Goal: Task Accomplishment & Management: Use online tool/utility

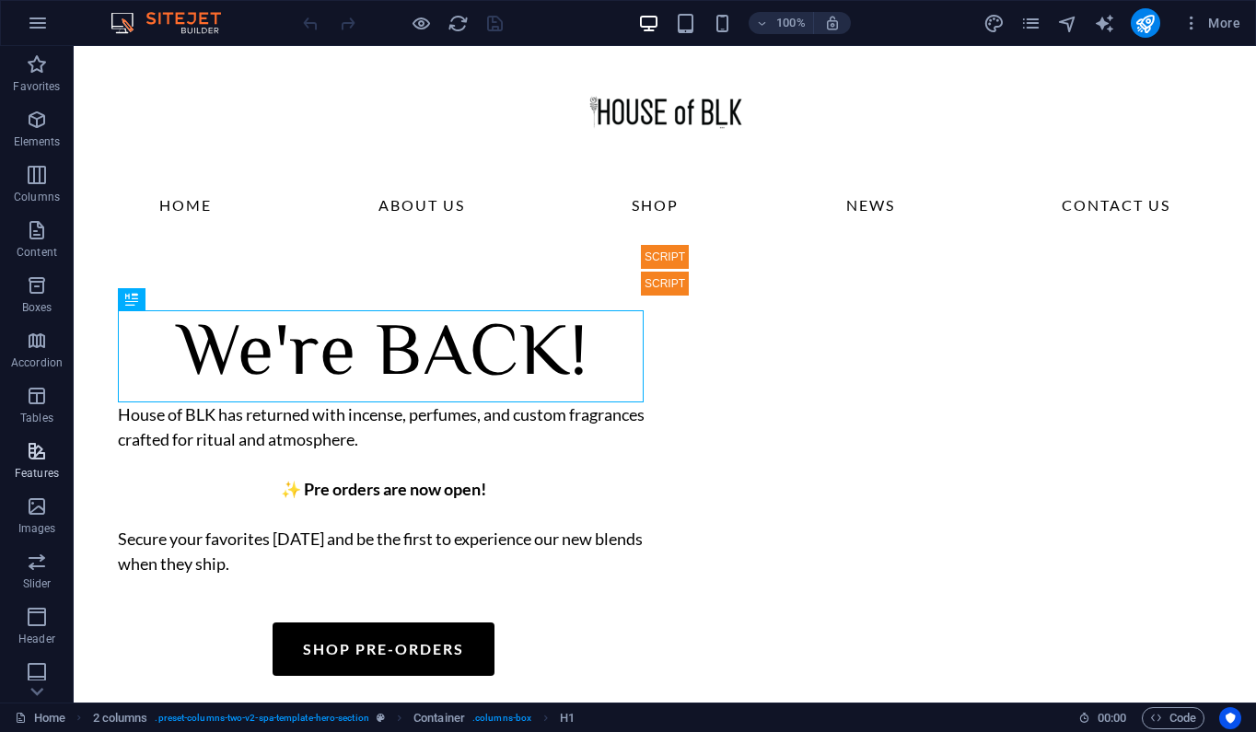
scroll to position [4, 0]
click at [1035, 18] on icon "pages" at bounding box center [1030, 23] width 21 height 21
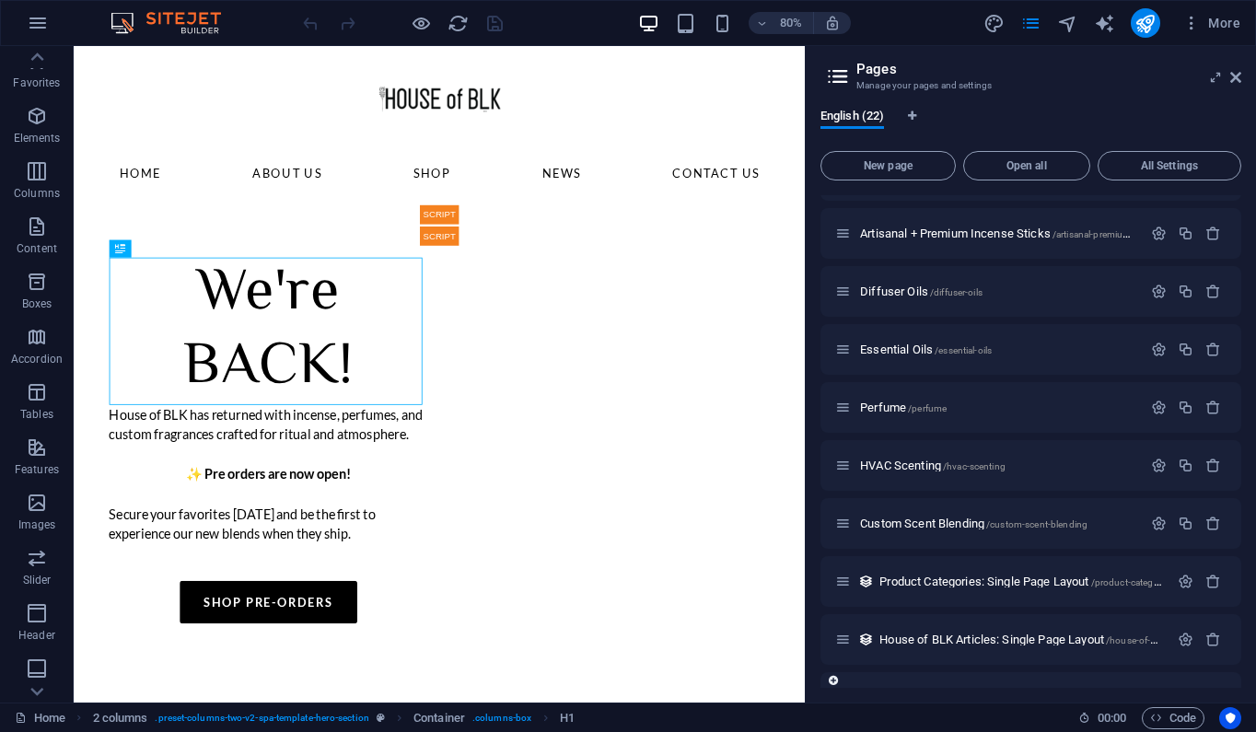
scroll to position [455, 0]
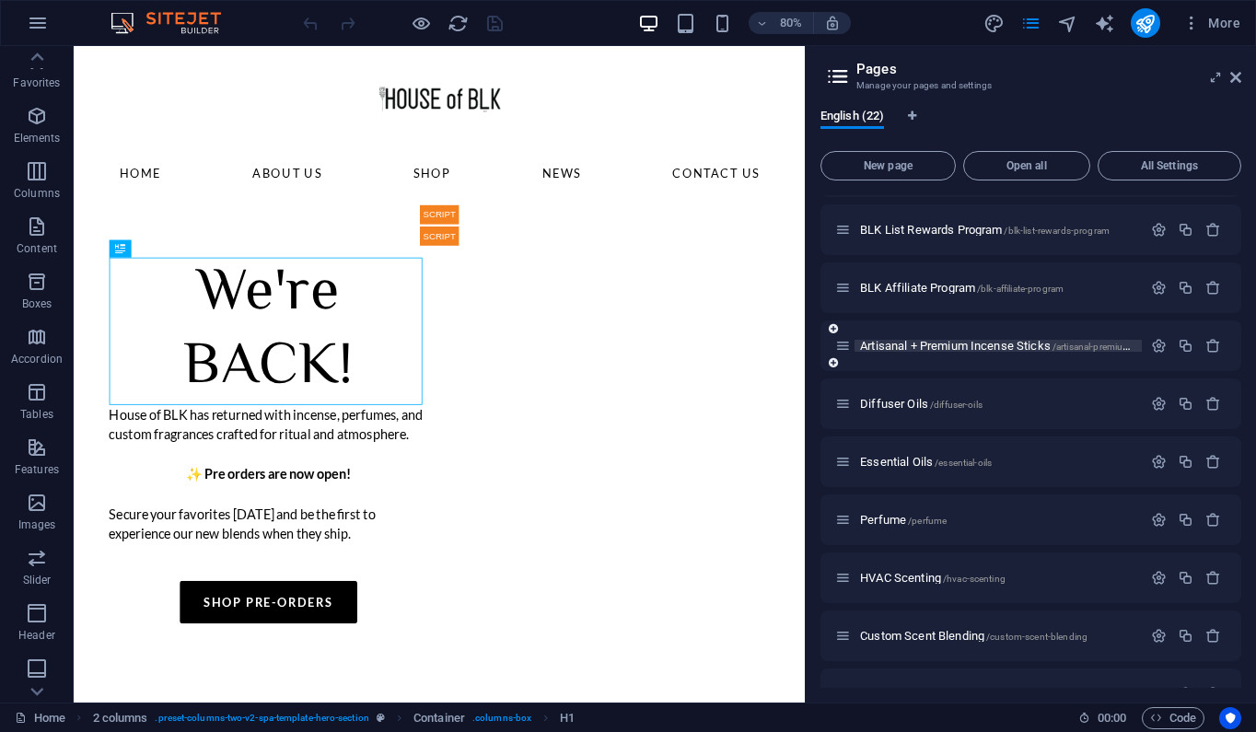
click at [965, 348] on span "Artisanal + Premium Incense Sticks /artisanal-premium-incense-sticks" at bounding box center [1026, 346] width 332 height 14
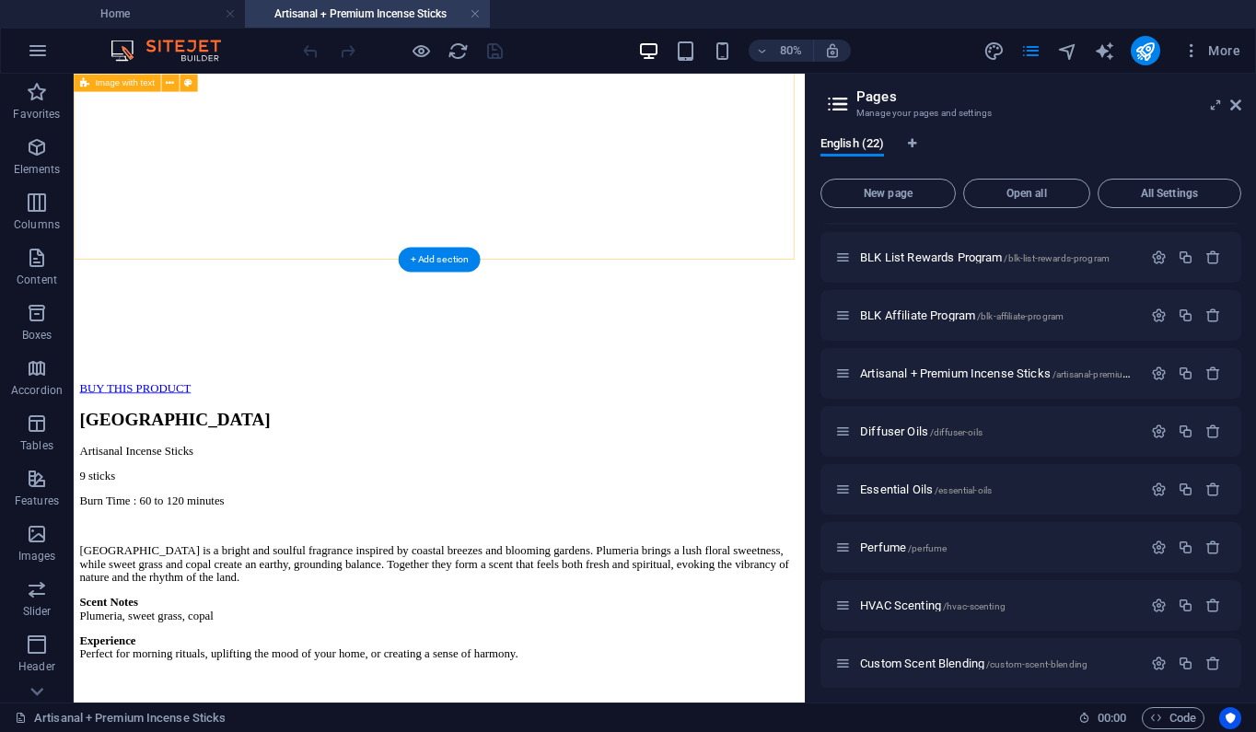
scroll to position [4180, 0]
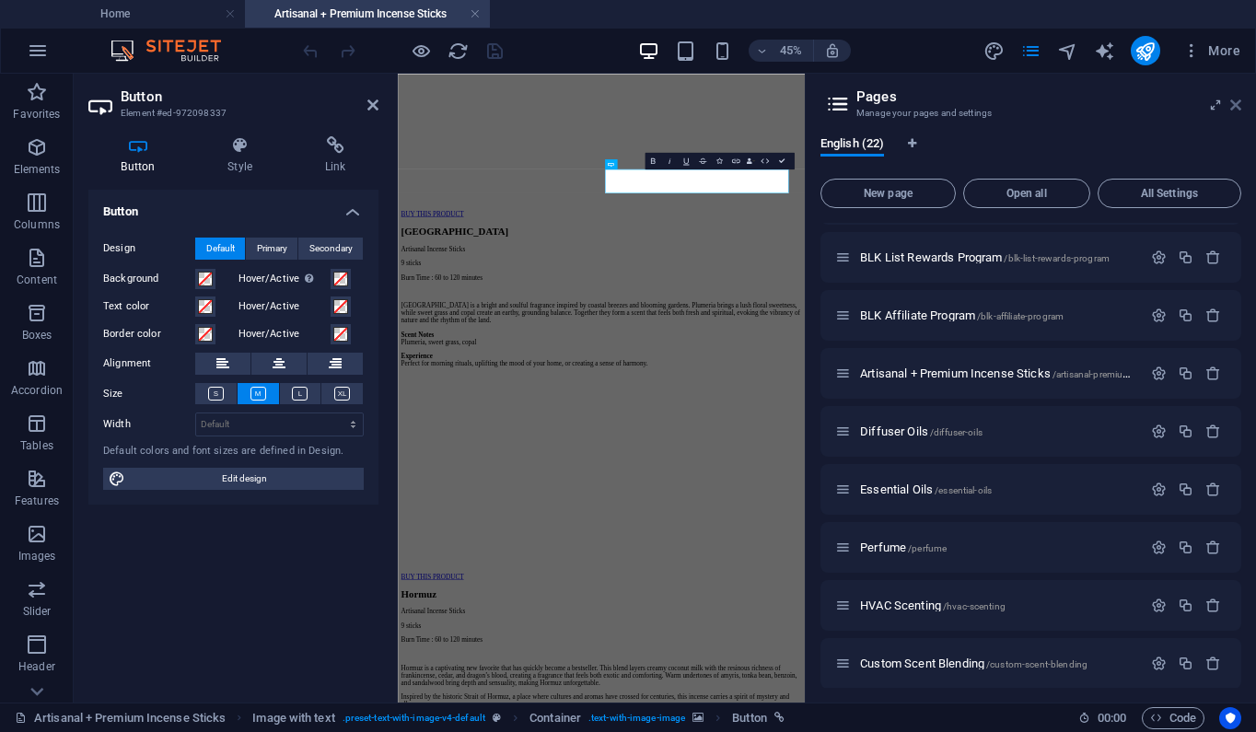
click at [1240, 106] on icon at bounding box center [1235, 105] width 11 height 15
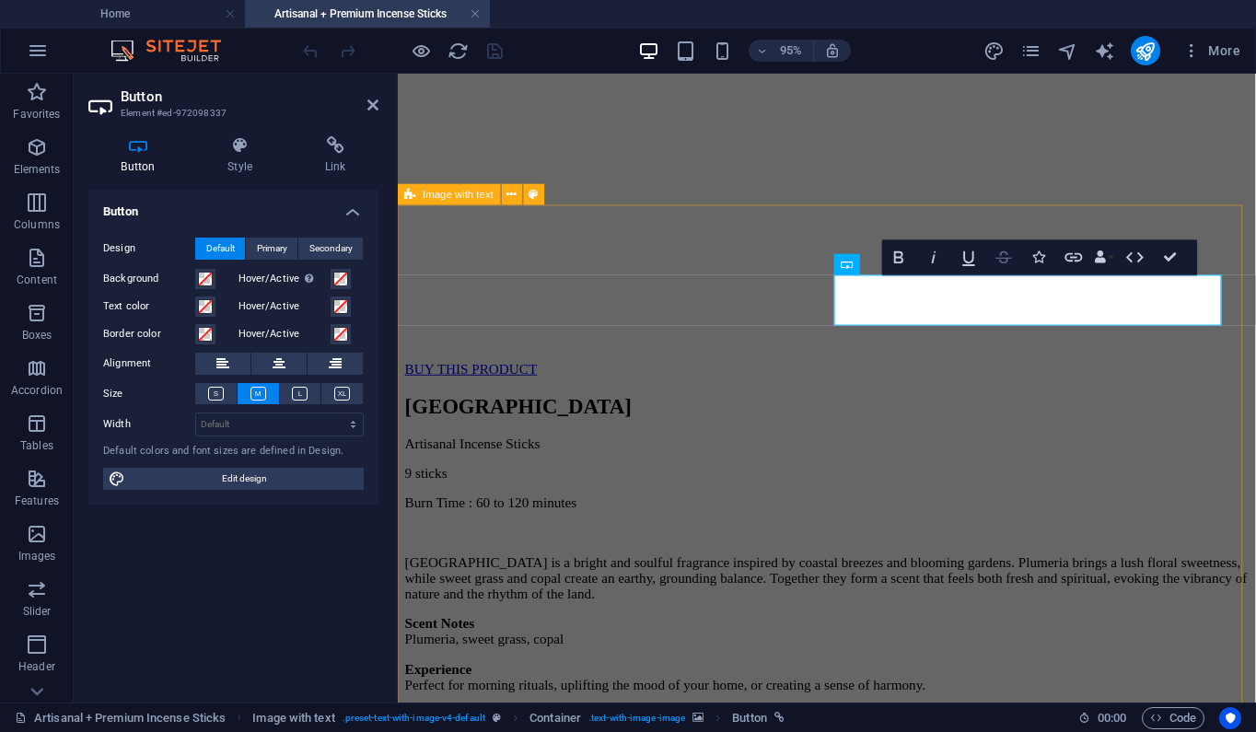
click at [1004, 257] on icon "button" at bounding box center [1003, 257] width 21 height 21
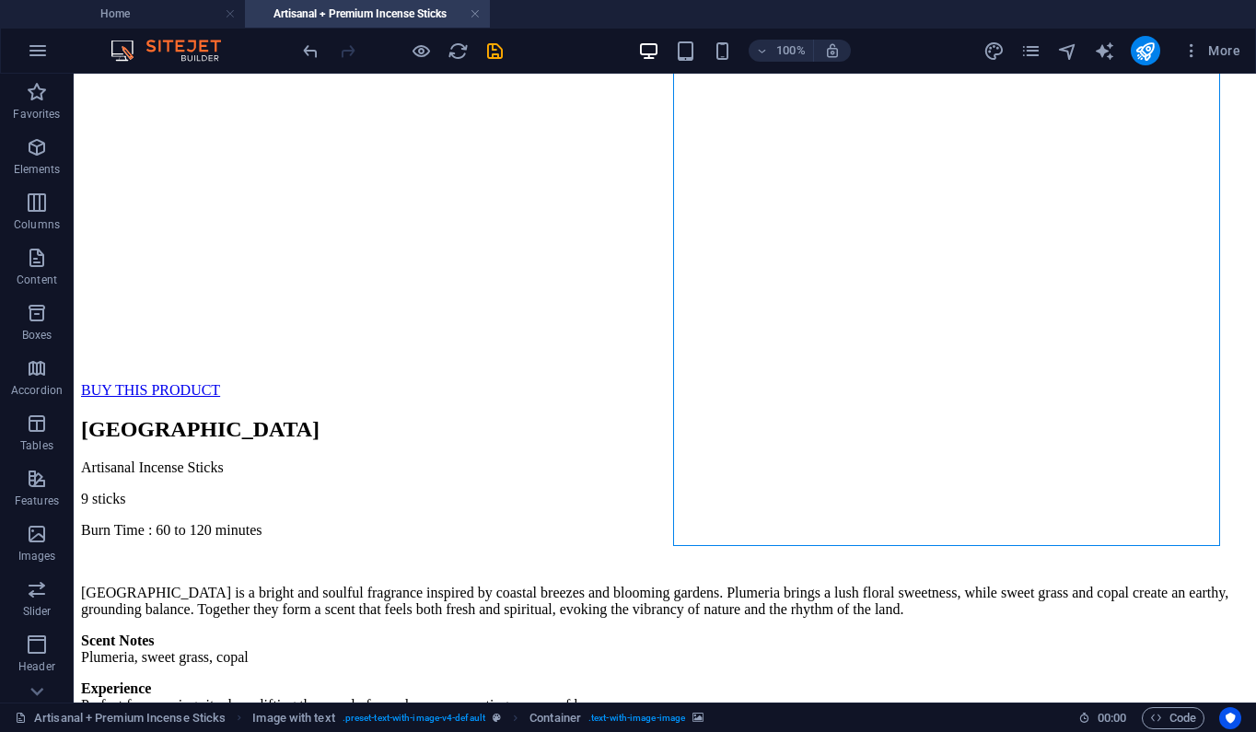
scroll to position [3814, 0]
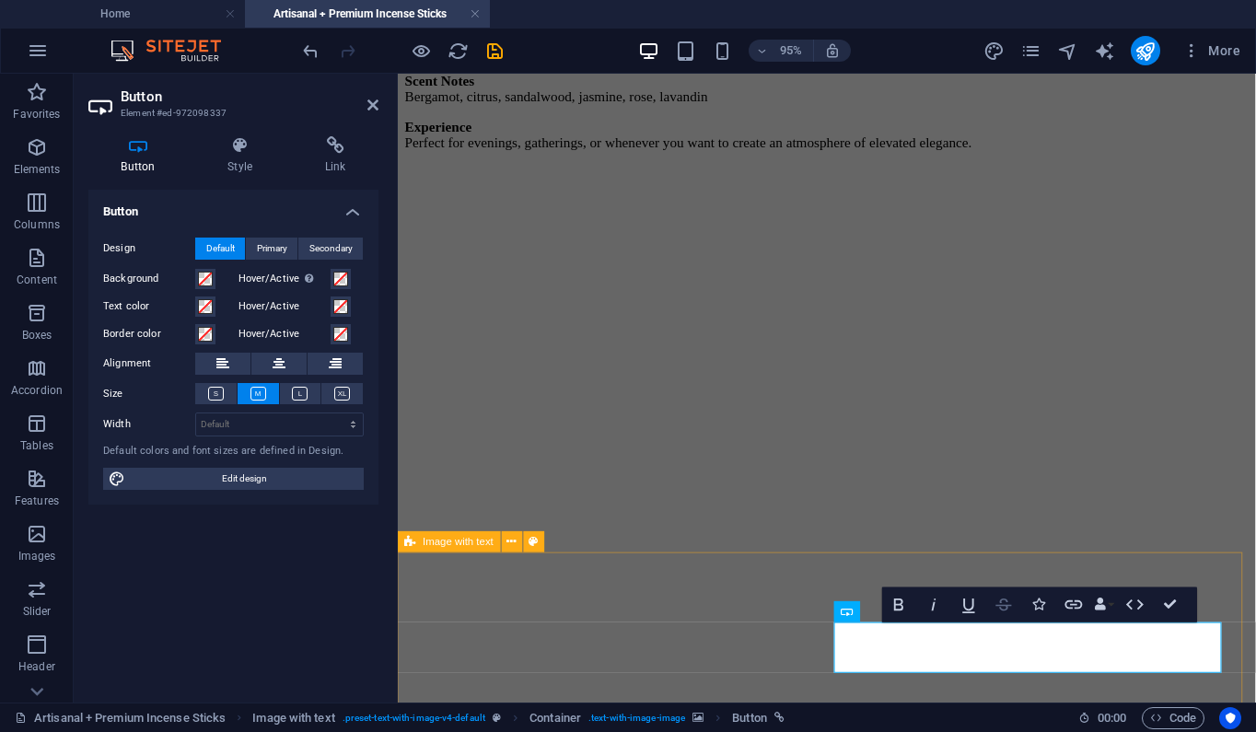
click at [1006, 606] on icon "button" at bounding box center [1004, 604] width 16 height 12
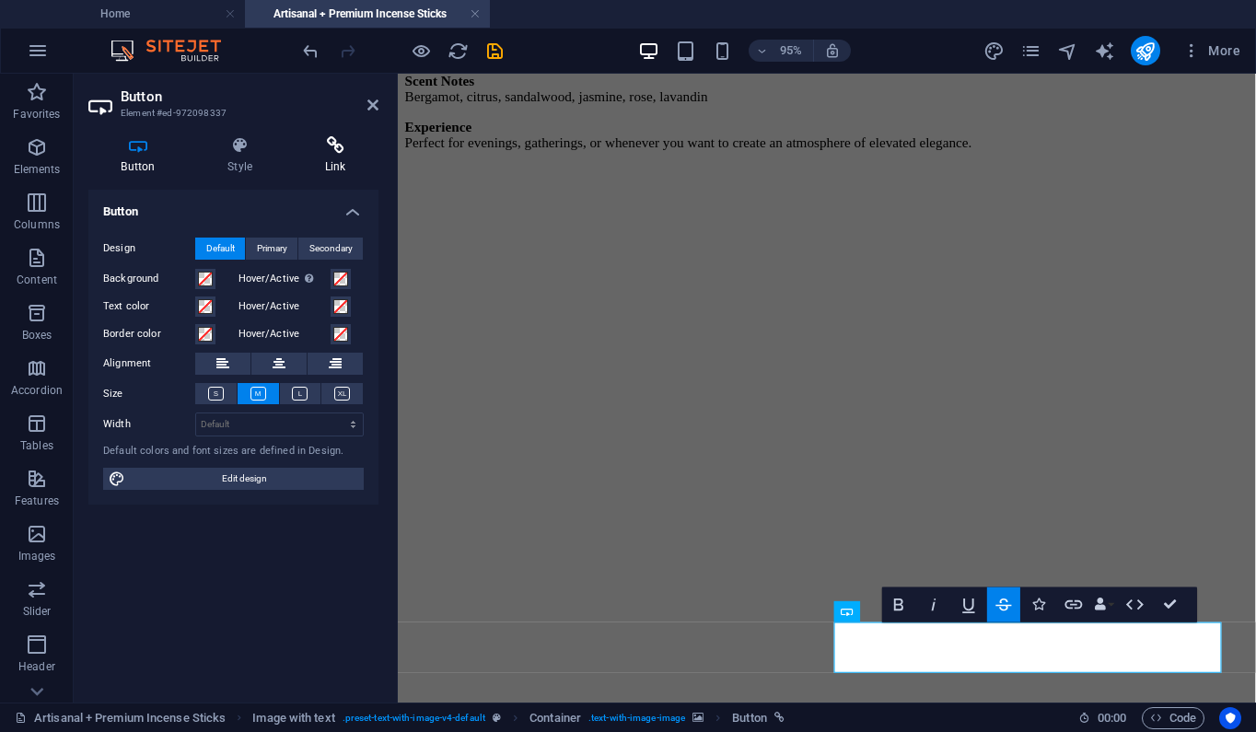
click at [349, 143] on icon at bounding box center [335, 145] width 87 height 18
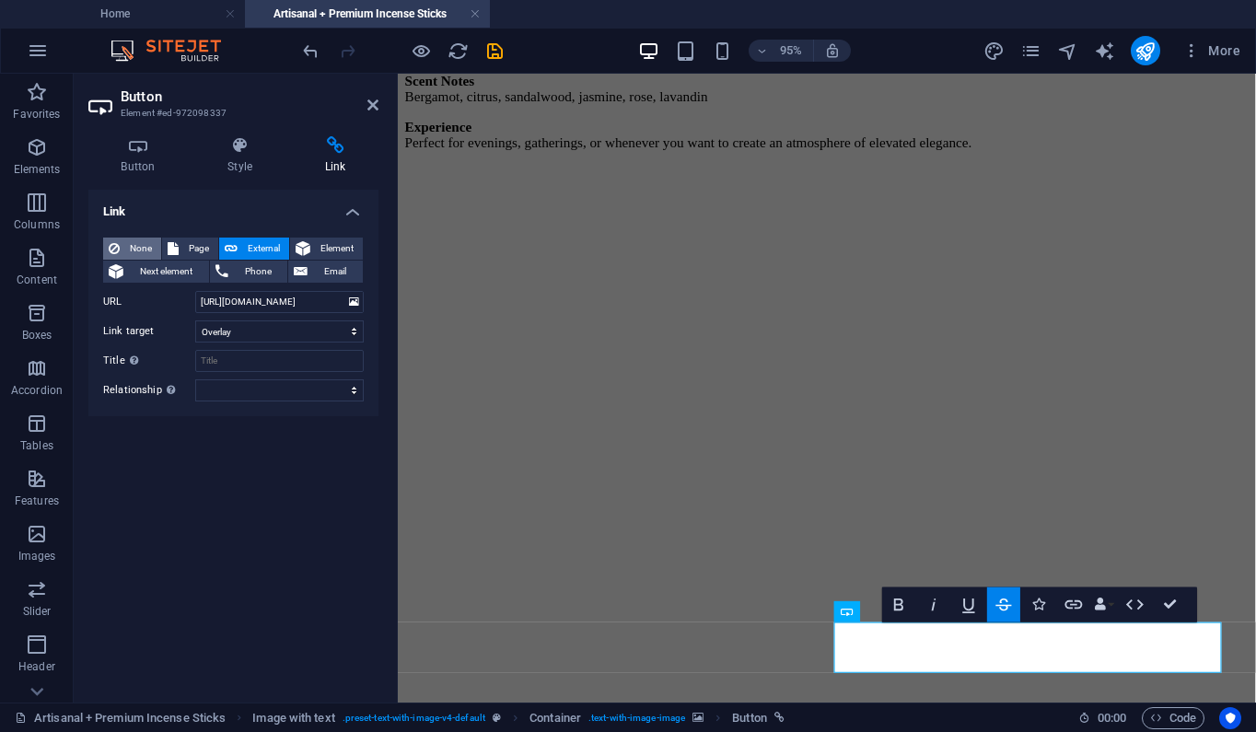
click at [127, 238] on span "None" at bounding box center [140, 249] width 30 height 22
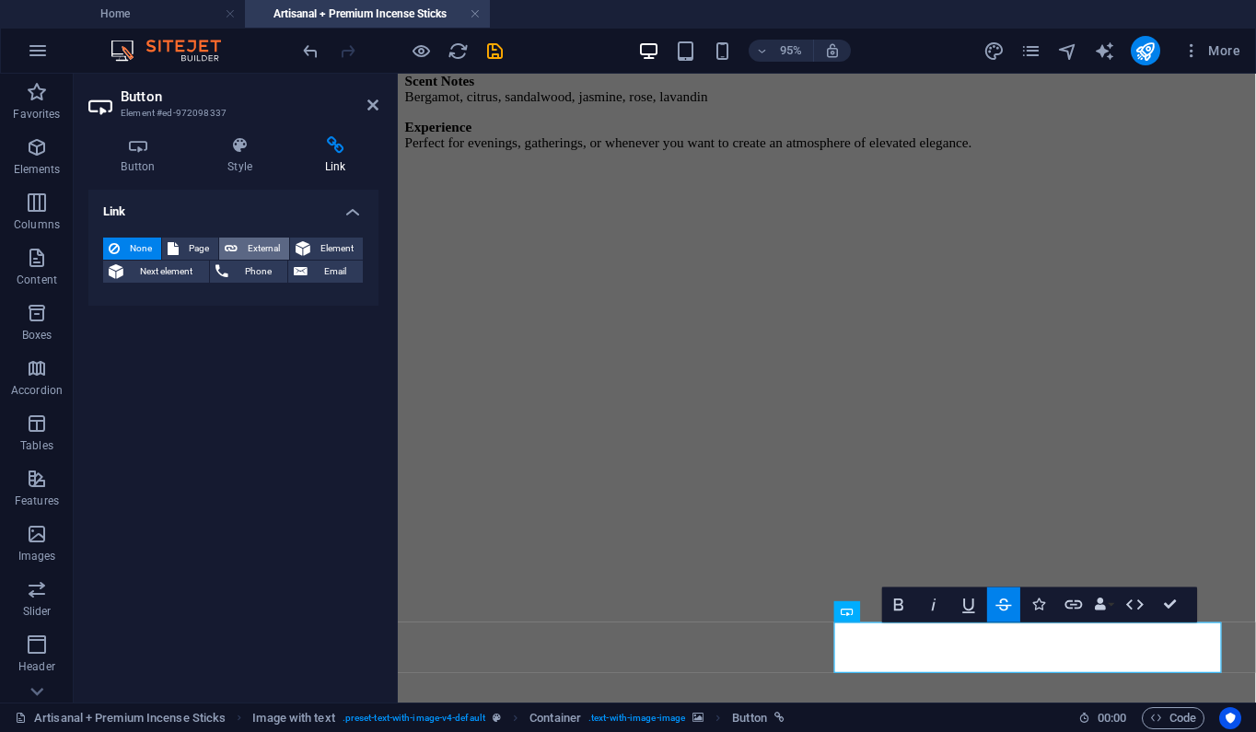
click at [261, 243] on span "External" at bounding box center [263, 249] width 41 height 22
select select "blank"
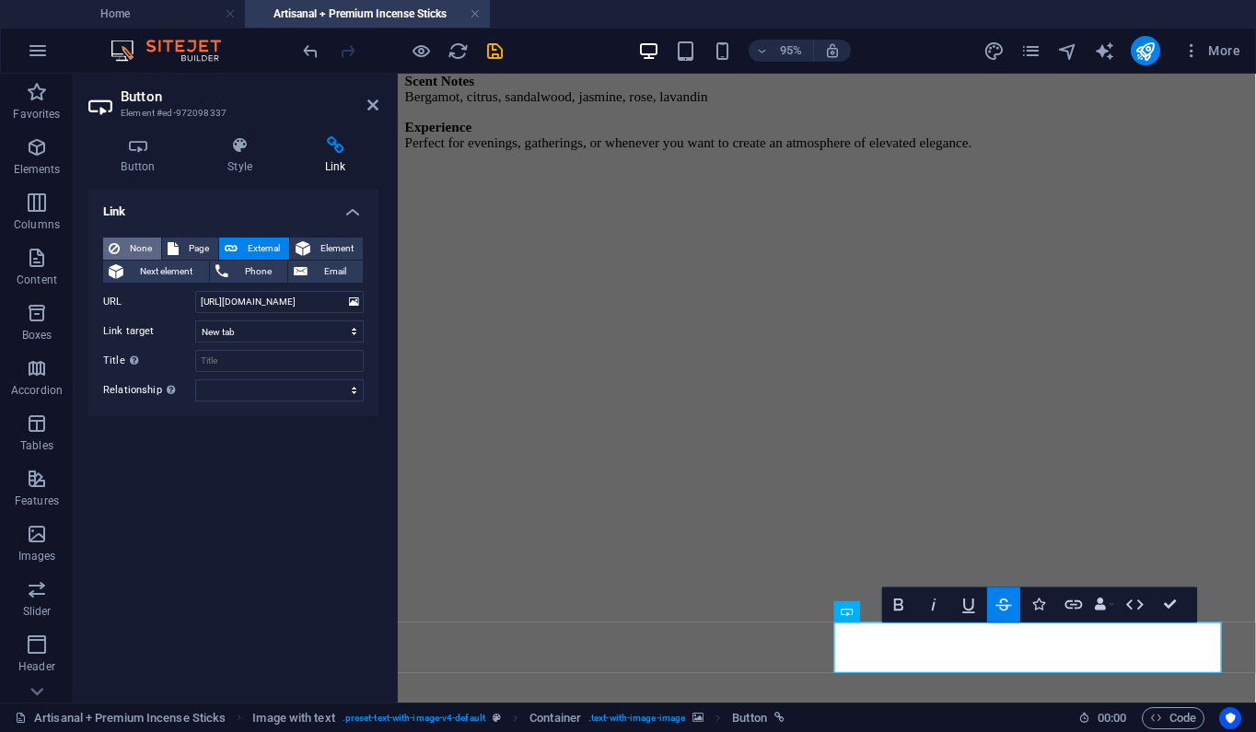
click at [116, 249] on icon at bounding box center [114, 249] width 11 height 22
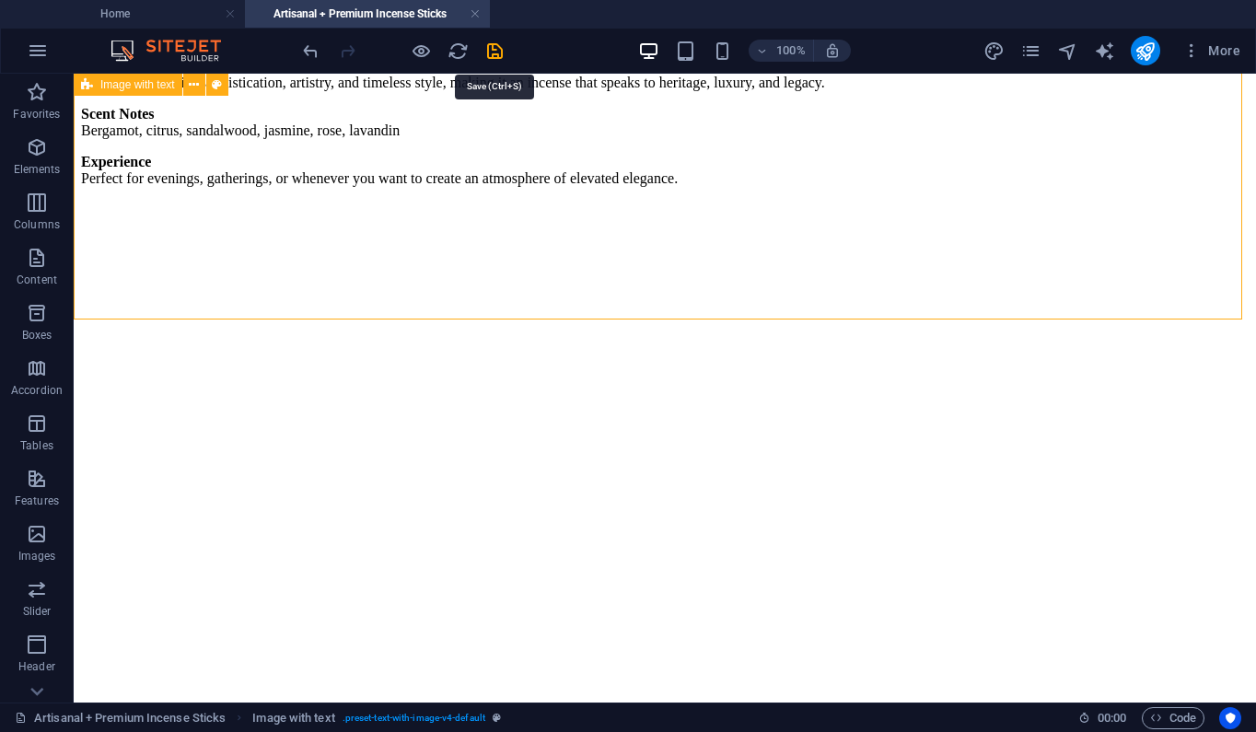
click at [496, 51] on icon "save" at bounding box center [494, 51] width 21 height 21
